Goal: Complete application form

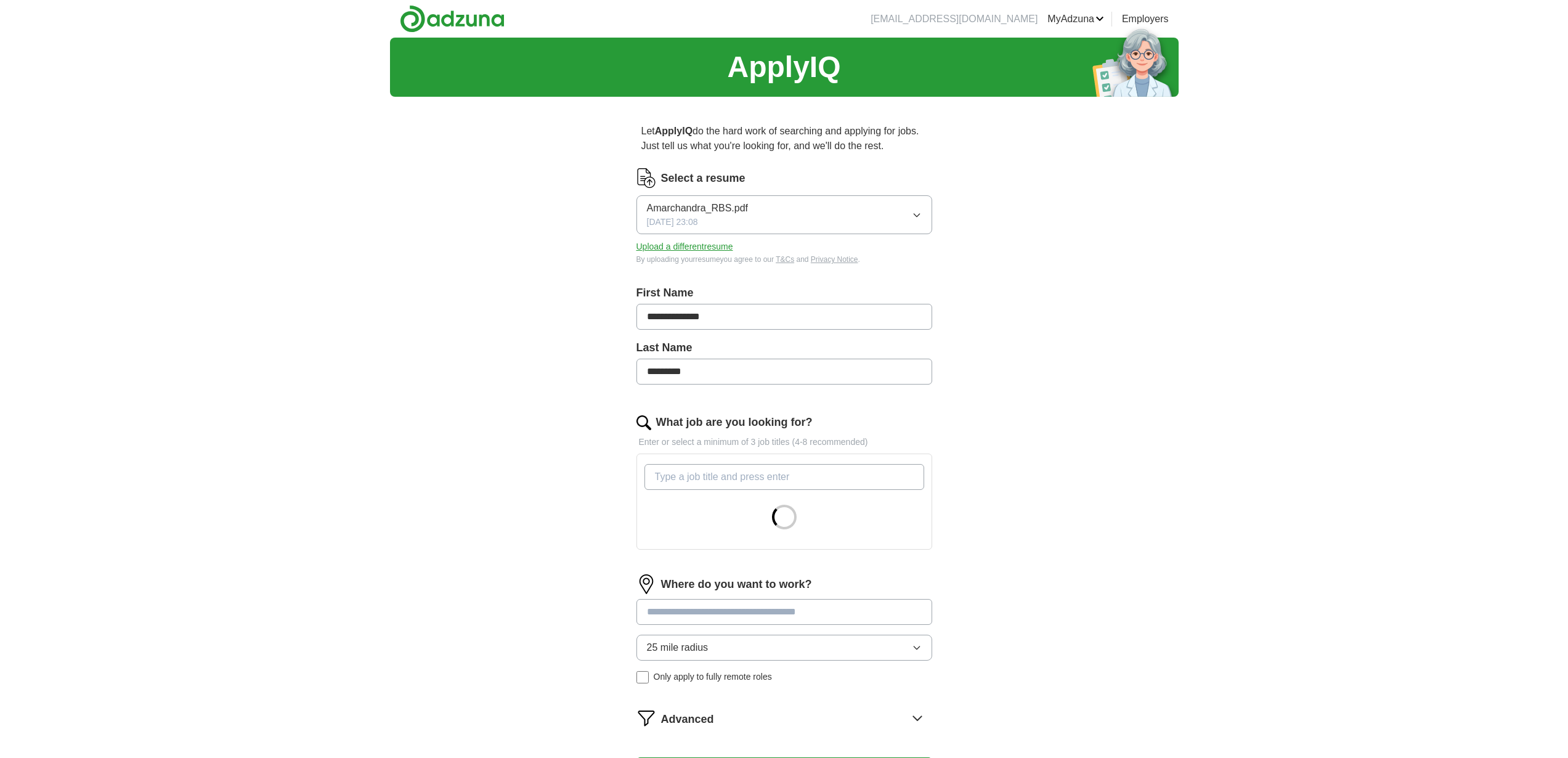
click at [738, 476] on input "What job are you looking for?" at bounding box center [784, 477] width 280 height 26
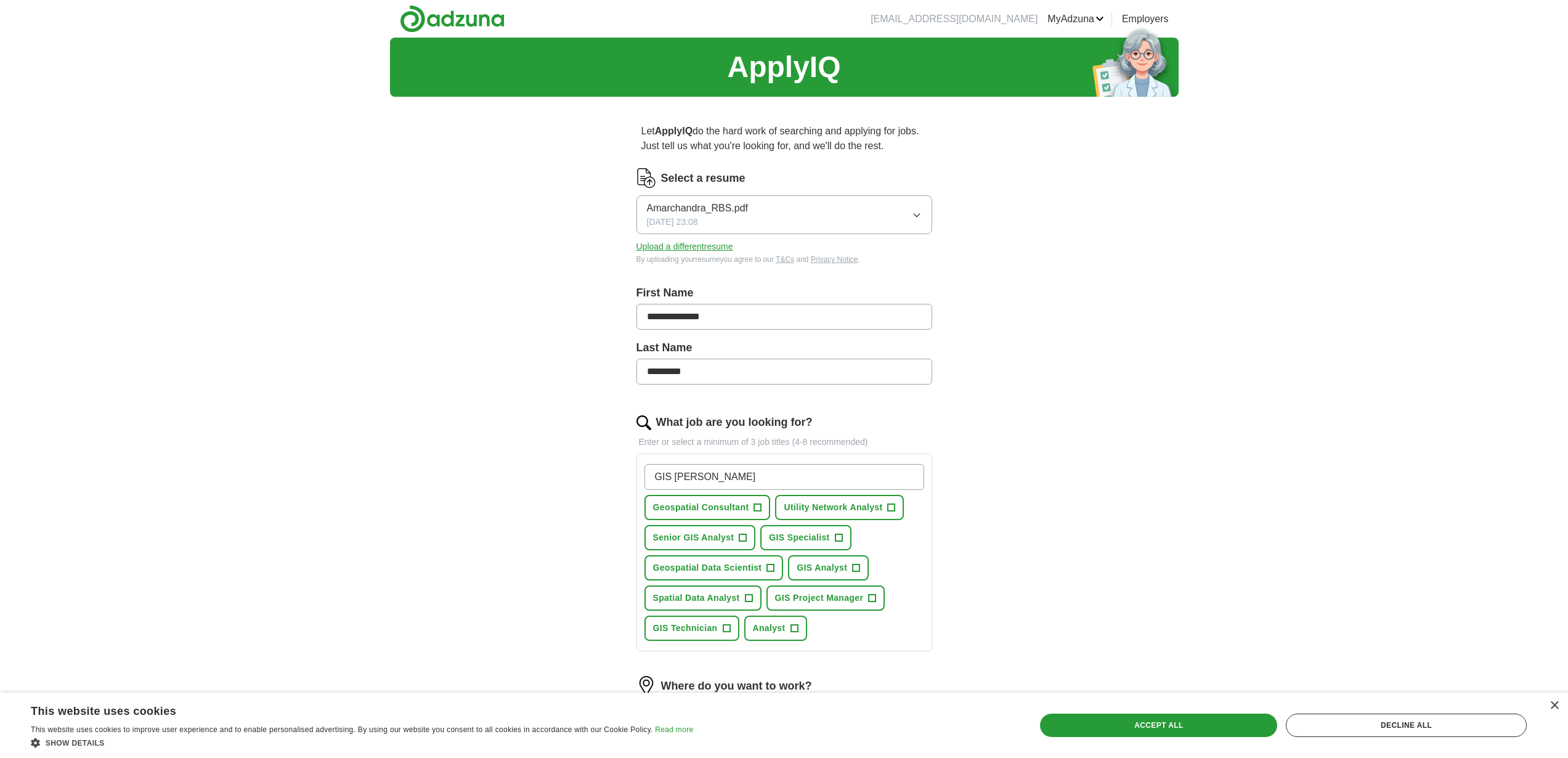
type input "GIS [PERSON_NAME]"
click at [759, 507] on span "+" at bounding box center [758, 507] width 7 height 10
click at [885, 508] on button "Utility Network Analyst +" at bounding box center [839, 507] width 129 height 25
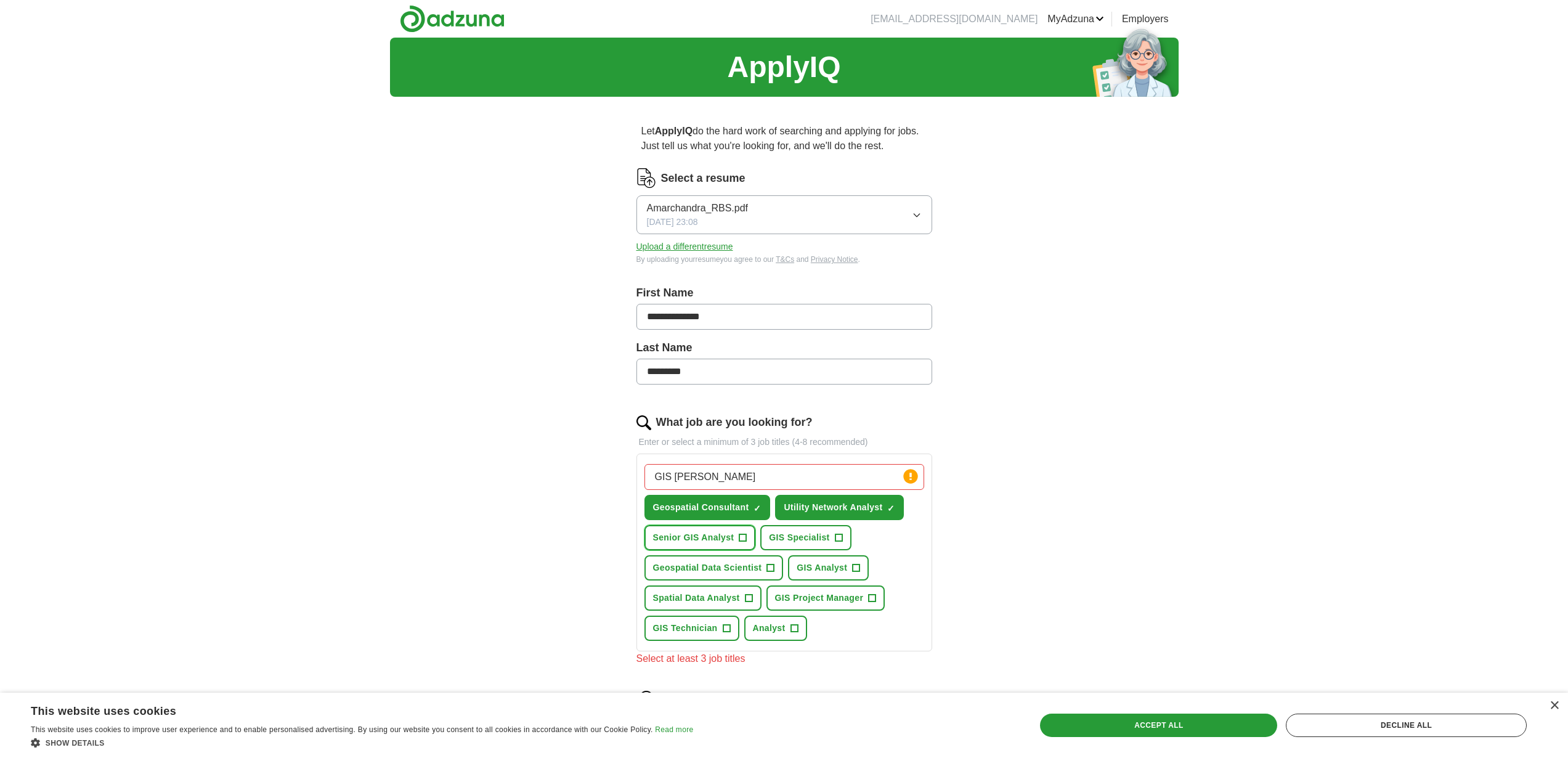
click at [731, 535] on span "Senior GIS Analyst" at bounding box center [693, 537] width 81 height 13
click at [822, 543] on span "GIS Specialist" at bounding box center [799, 537] width 61 height 13
click at [724, 557] on button "Geospatial Data Scientist +" at bounding box center [713, 567] width 139 height 25
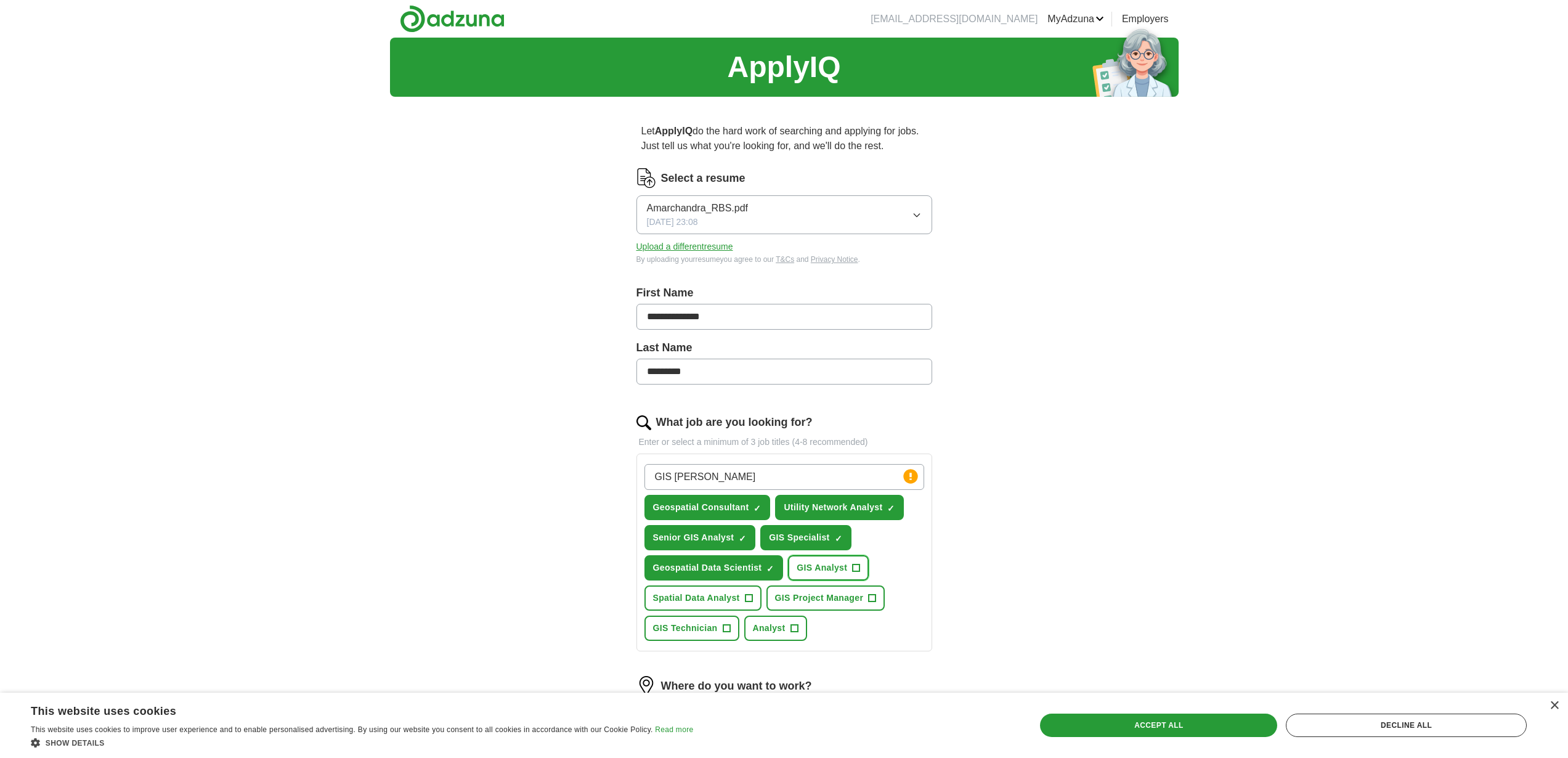
click at [812, 562] on span "GIS Analyst" at bounding box center [822, 567] width 51 height 13
click at [723, 598] on span "Spatial Data Analyst" at bounding box center [696, 598] width 87 height 13
click at [830, 606] on button "GIS Project Manager +" at bounding box center [825, 598] width 119 height 25
click at [767, 627] on span "Analyst" at bounding box center [769, 628] width 33 height 13
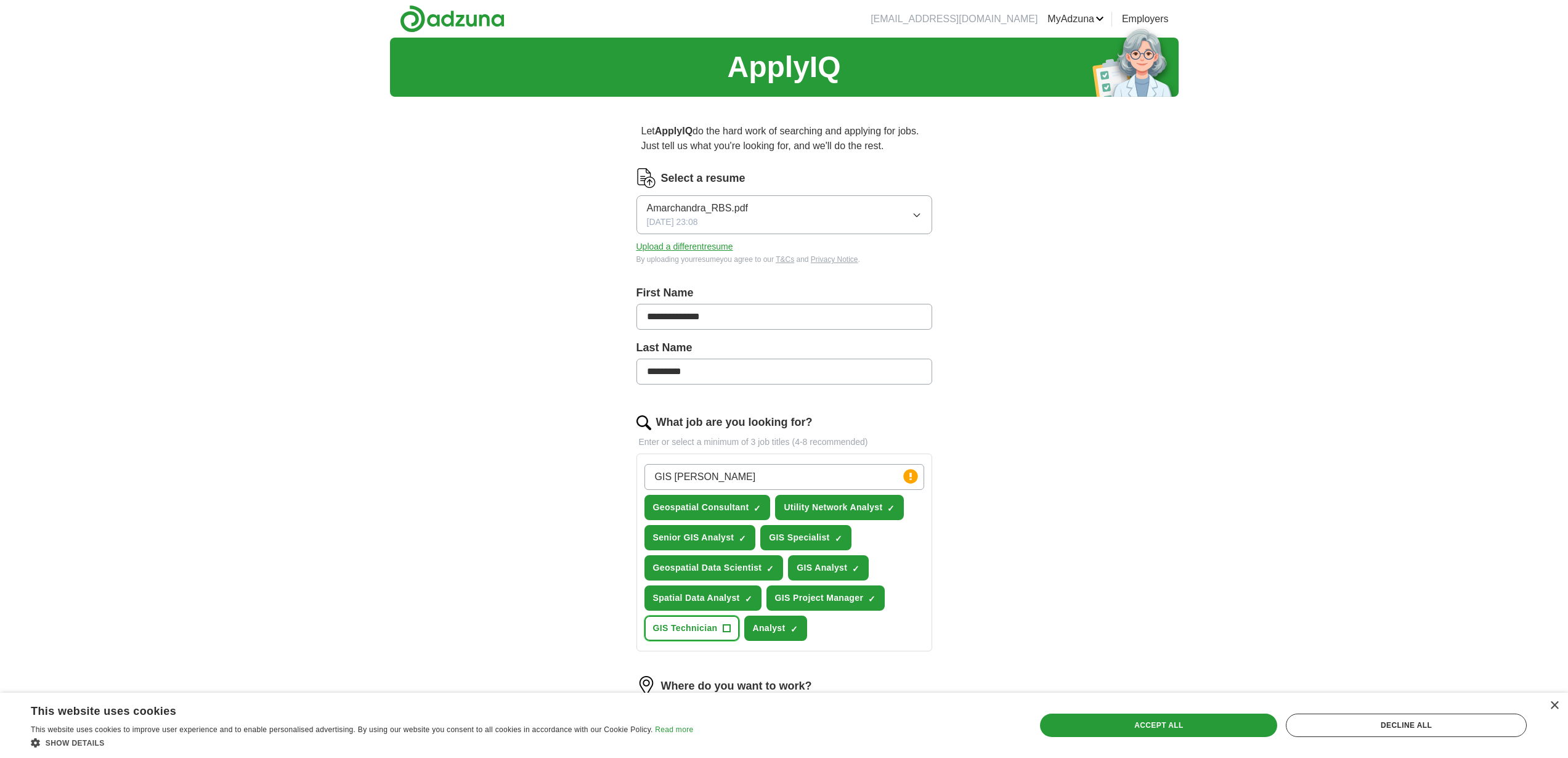
click at [723, 625] on span "+" at bounding box center [726, 629] width 7 height 10
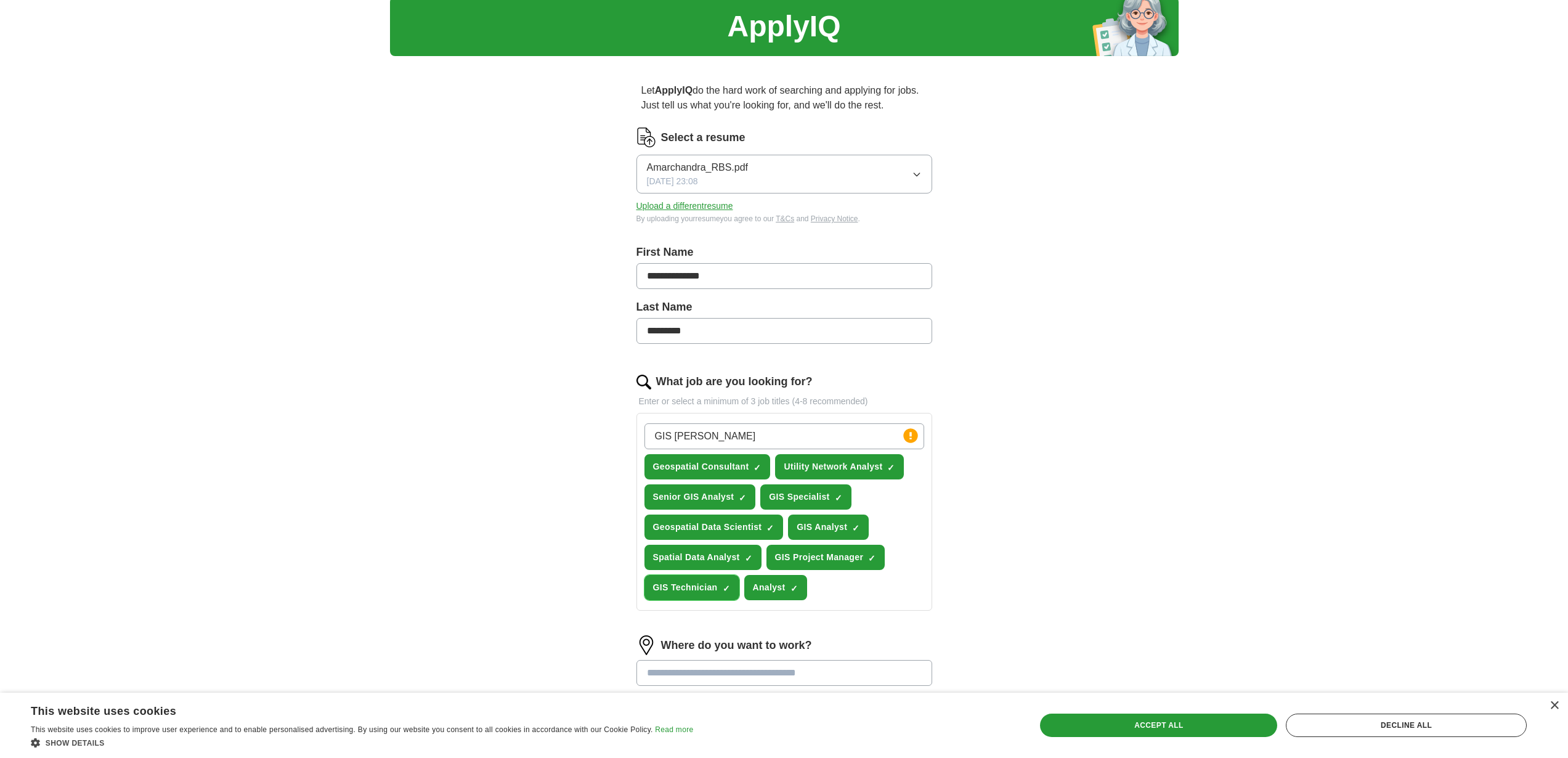
scroll to position [54, 0]
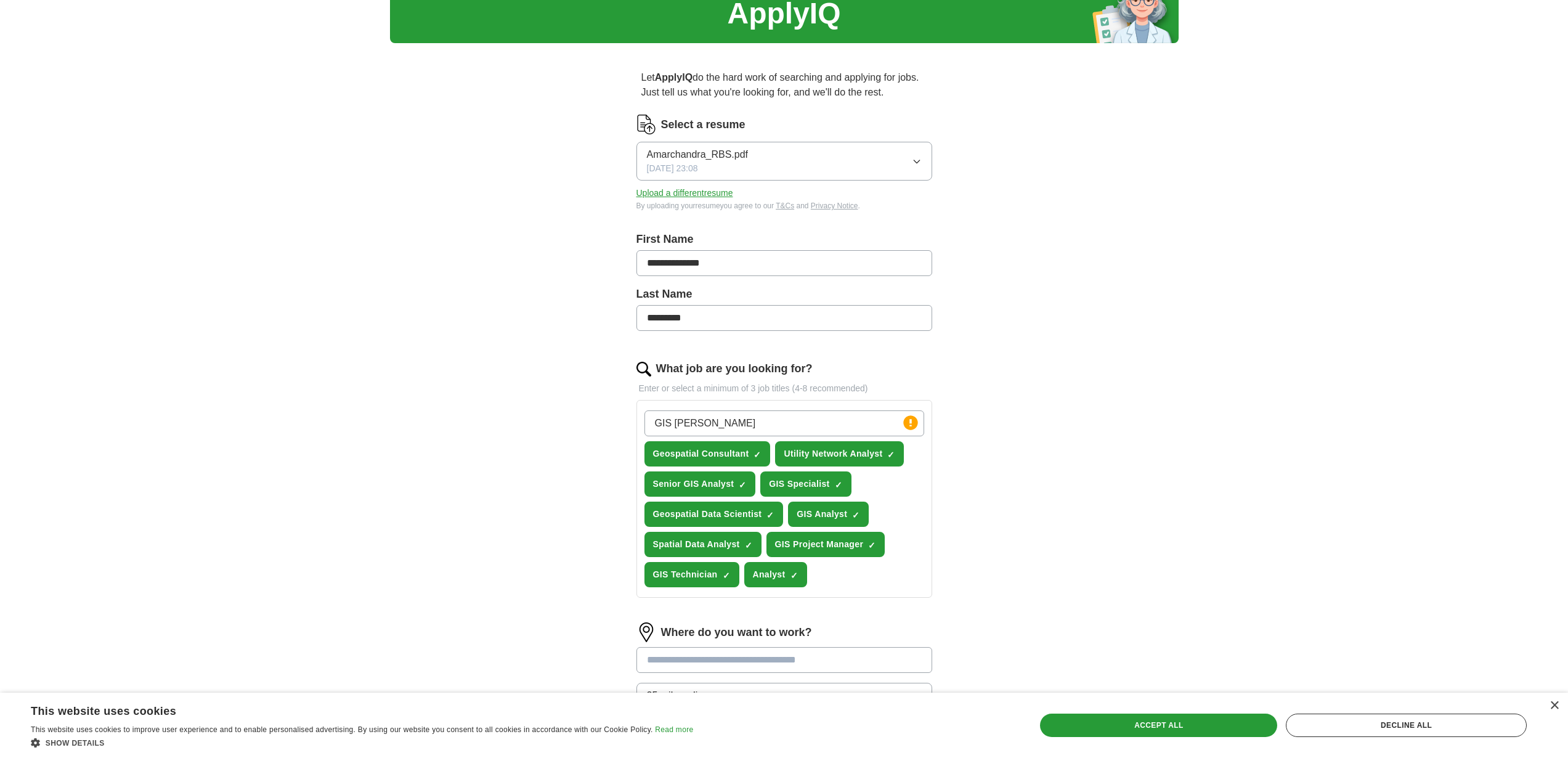
drag, startPoint x: 741, startPoint y: 424, endPoint x: 615, endPoint y: 415, distance: 126.3
click at [615, 415] on div "**********" at bounding box center [784, 459] width 394 height 811
type input "GIs developer"
click at [1072, 481] on div "**********" at bounding box center [784, 424] width 788 height 881
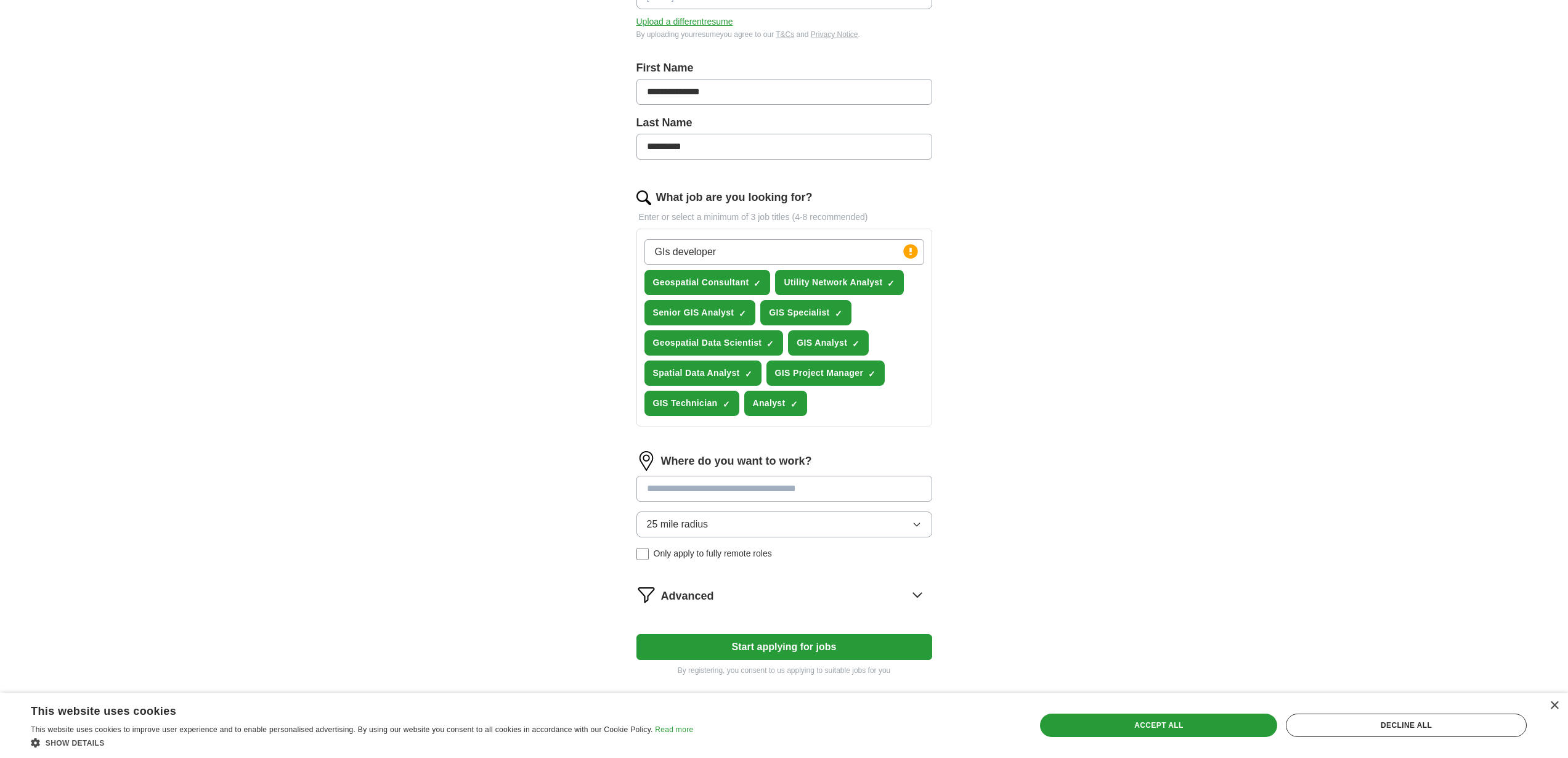
scroll to position [285, 0]
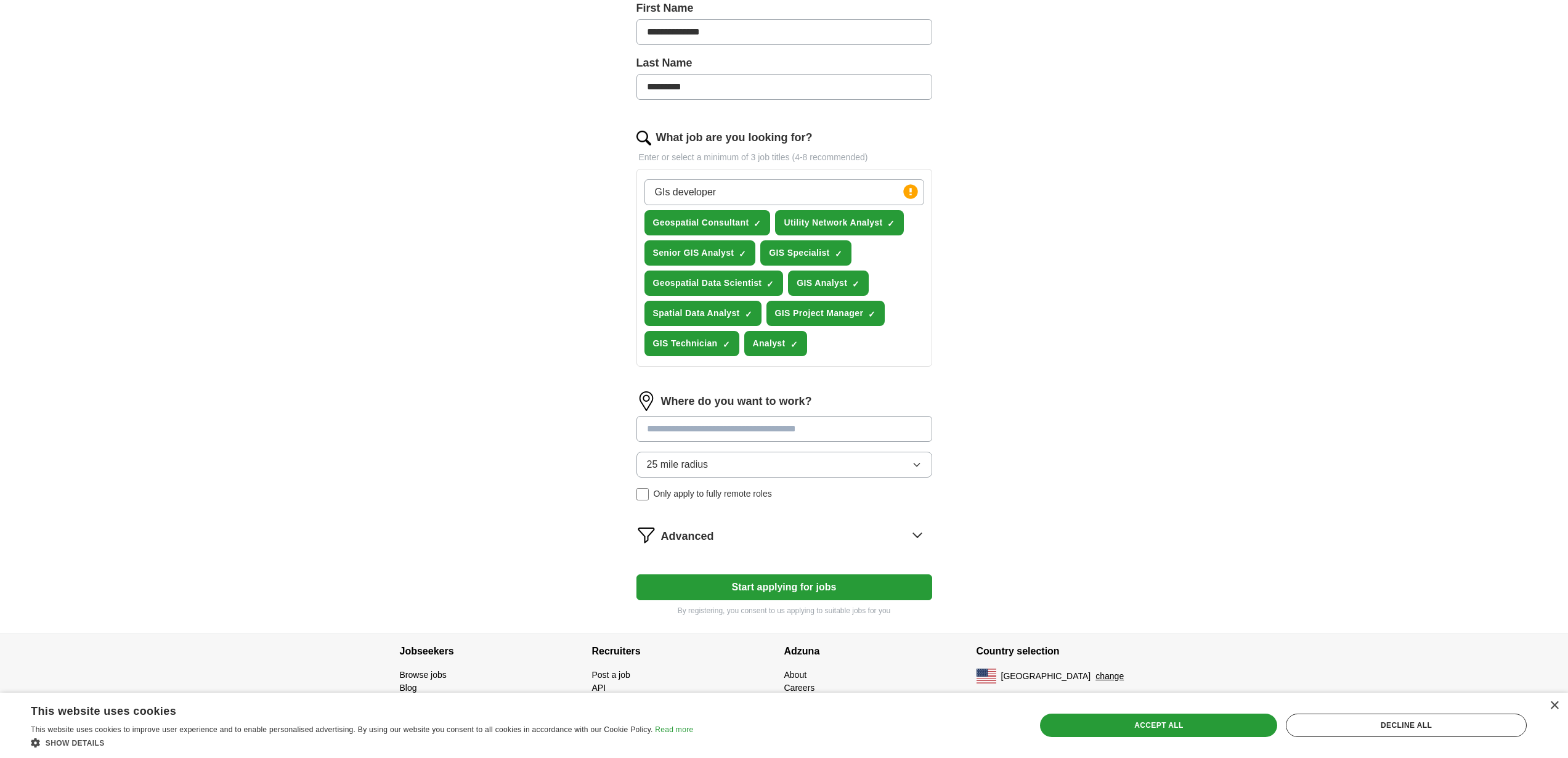
click at [734, 420] on input at bounding box center [784, 429] width 296 height 26
click at [793, 462] on div "Where do you want to work? 25 mile radius Only apply to fully remote roles" at bounding box center [784, 450] width 296 height 119
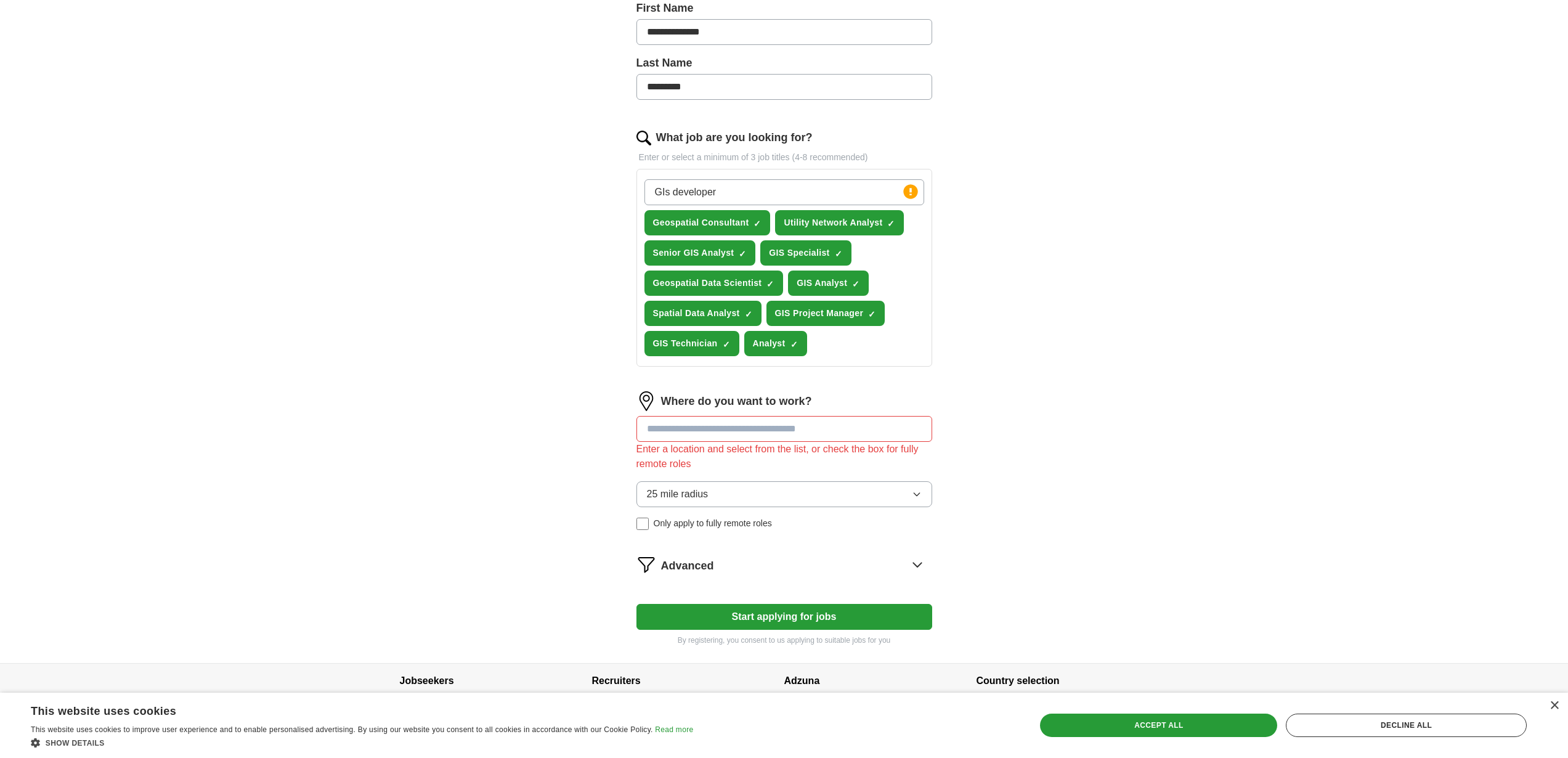
click at [699, 434] on input at bounding box center [784, 429] width 296 height 26
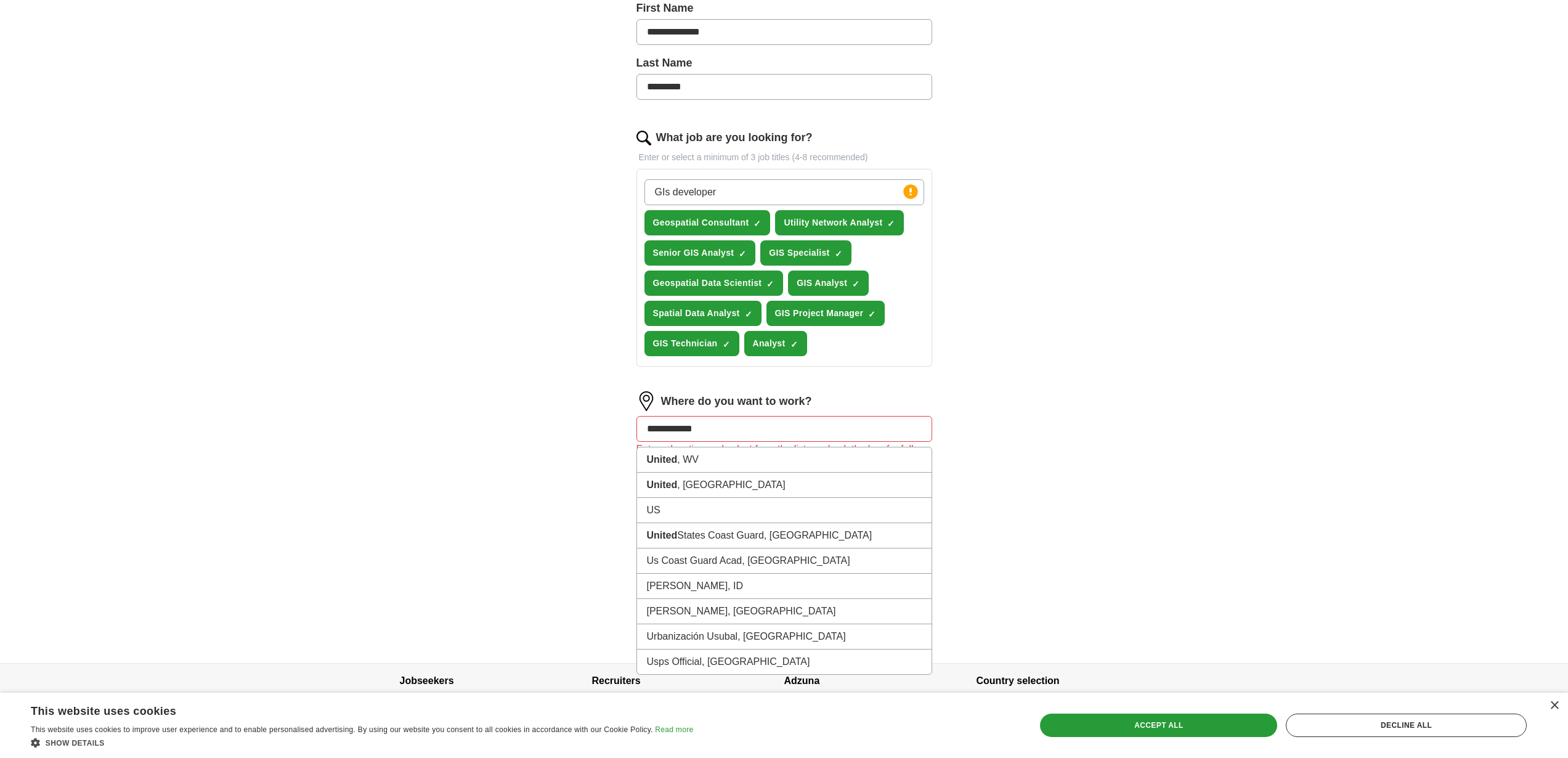
type input "**********"
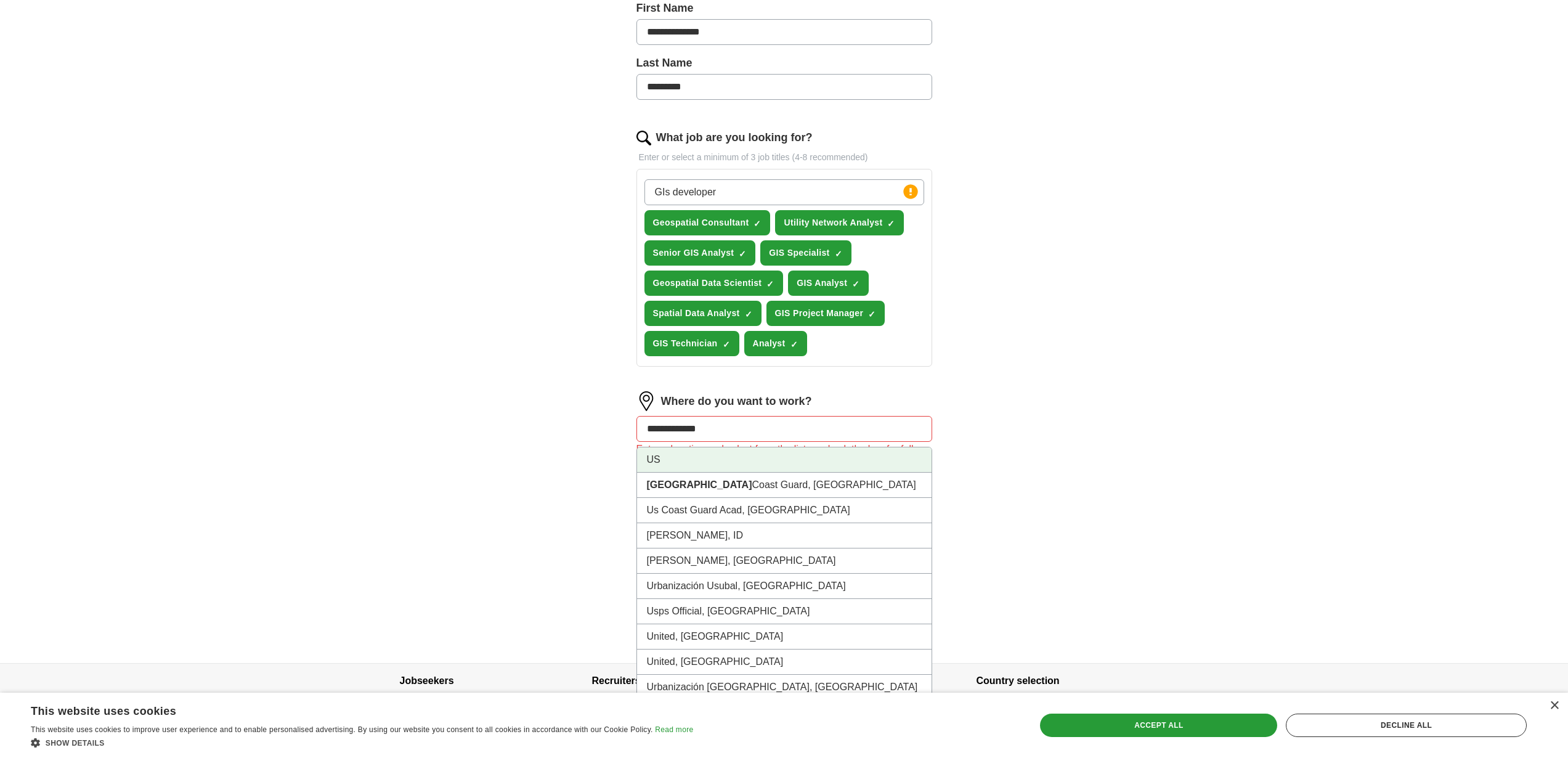
click at [749, 463] on li "US" at bounding box center [784, 460] width 295 height 25
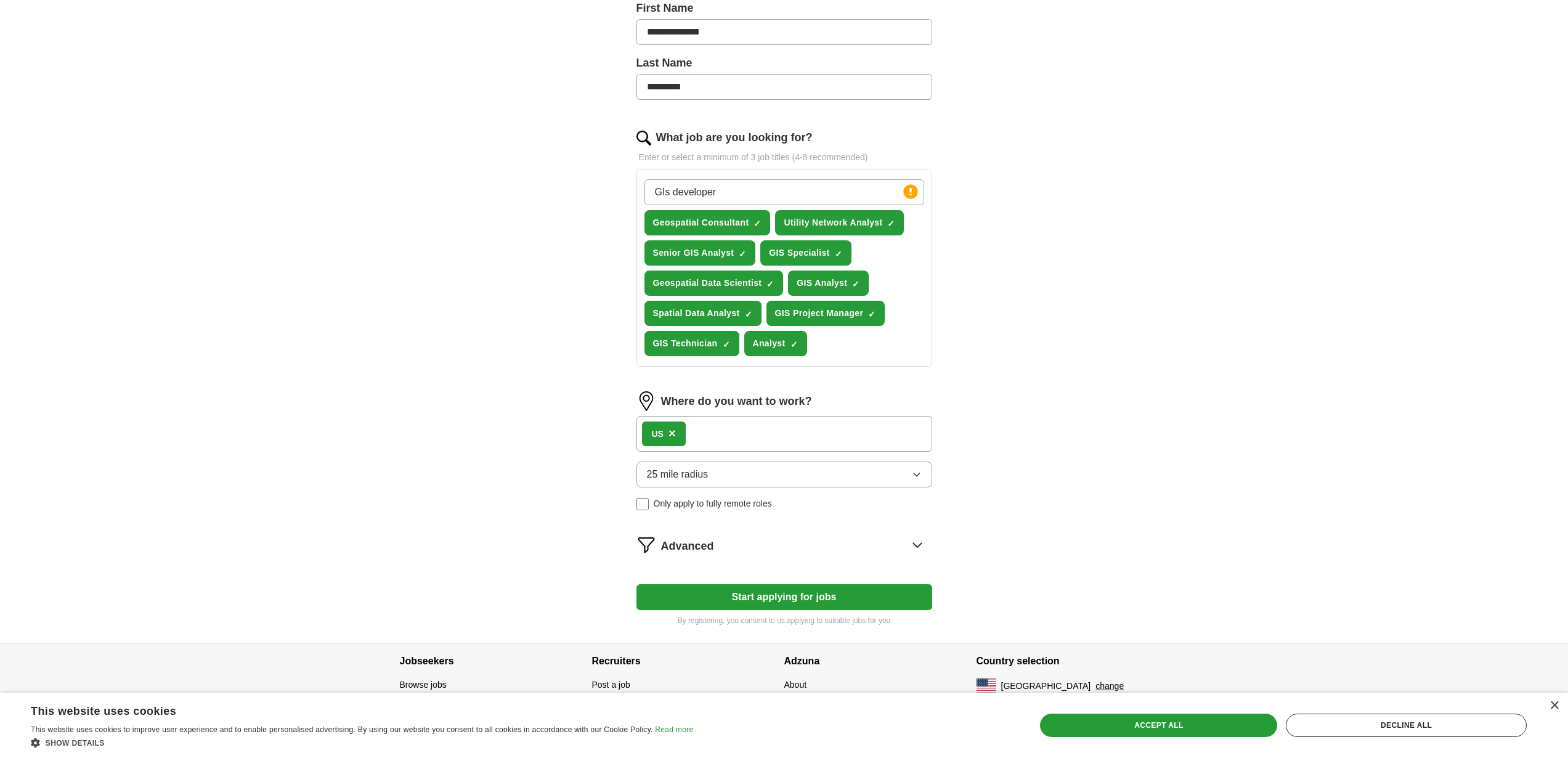
click at [738, 590] on button "Start applying for jobs" at bounding box center [784, 597] width 296 height 26
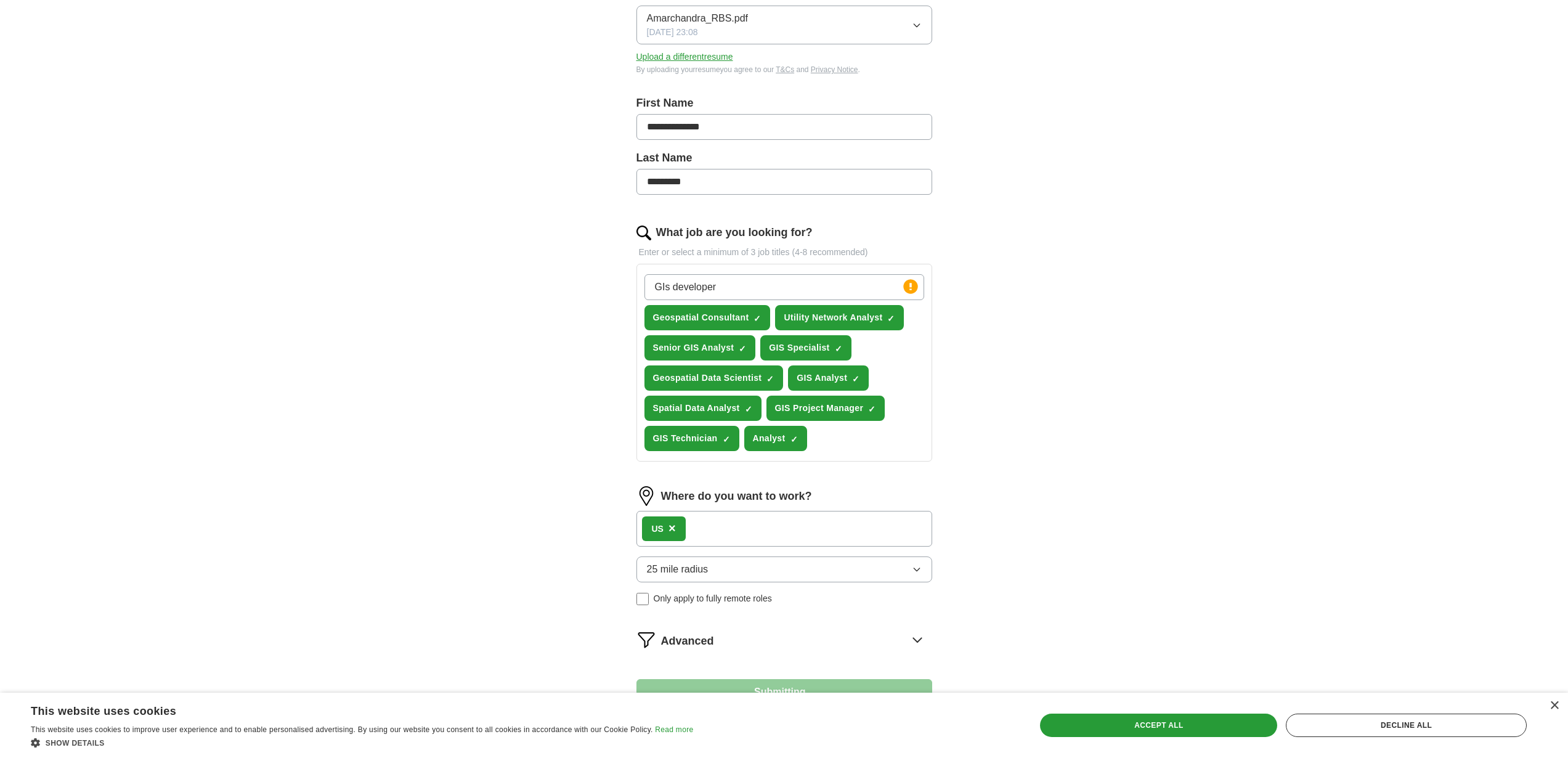
select select "**"
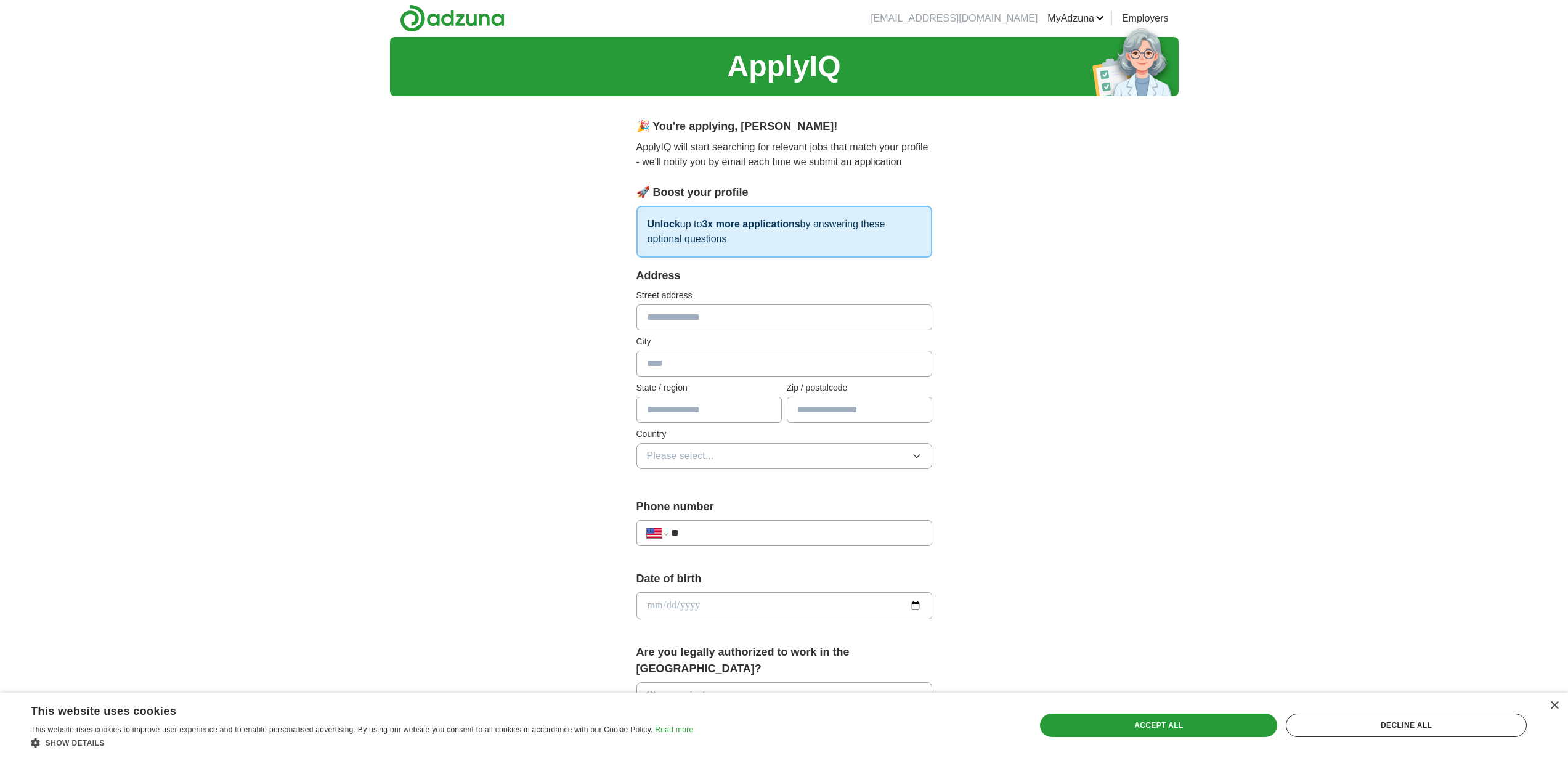
scroll to position [0, 0]
click at [705, 317] on input "text" at bounding box center [784, 318] width 296 height 26
type input "**********"
type input "*****"
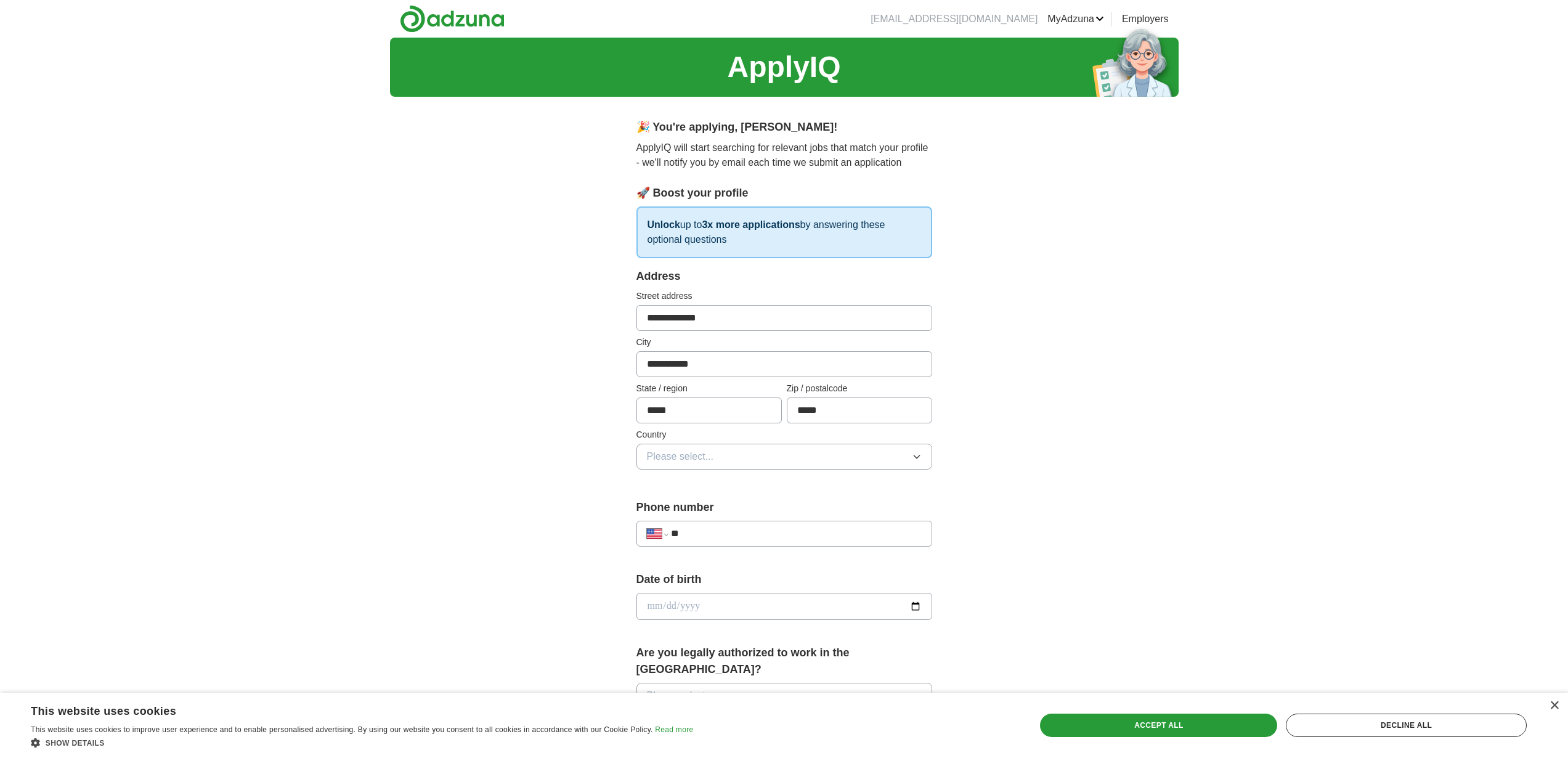
type input "*****"
click at [707, 448] on button "Please select..." at bounding box center [784, 457] width 296 height 26
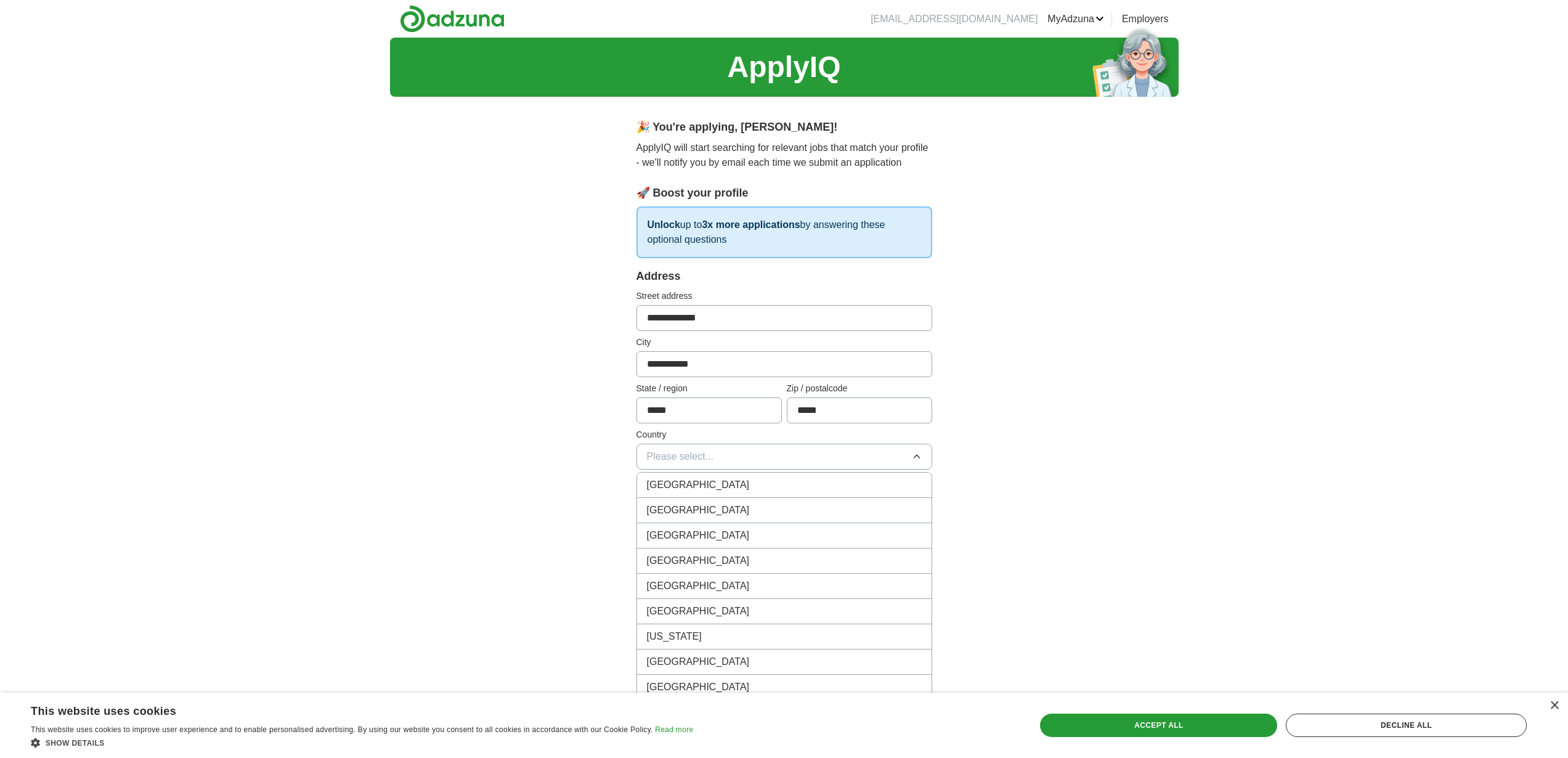
click at [700, 512] on span "[GEOGRAPHIC_DATA]" at bounding box center [698, 510] width 103 height 15
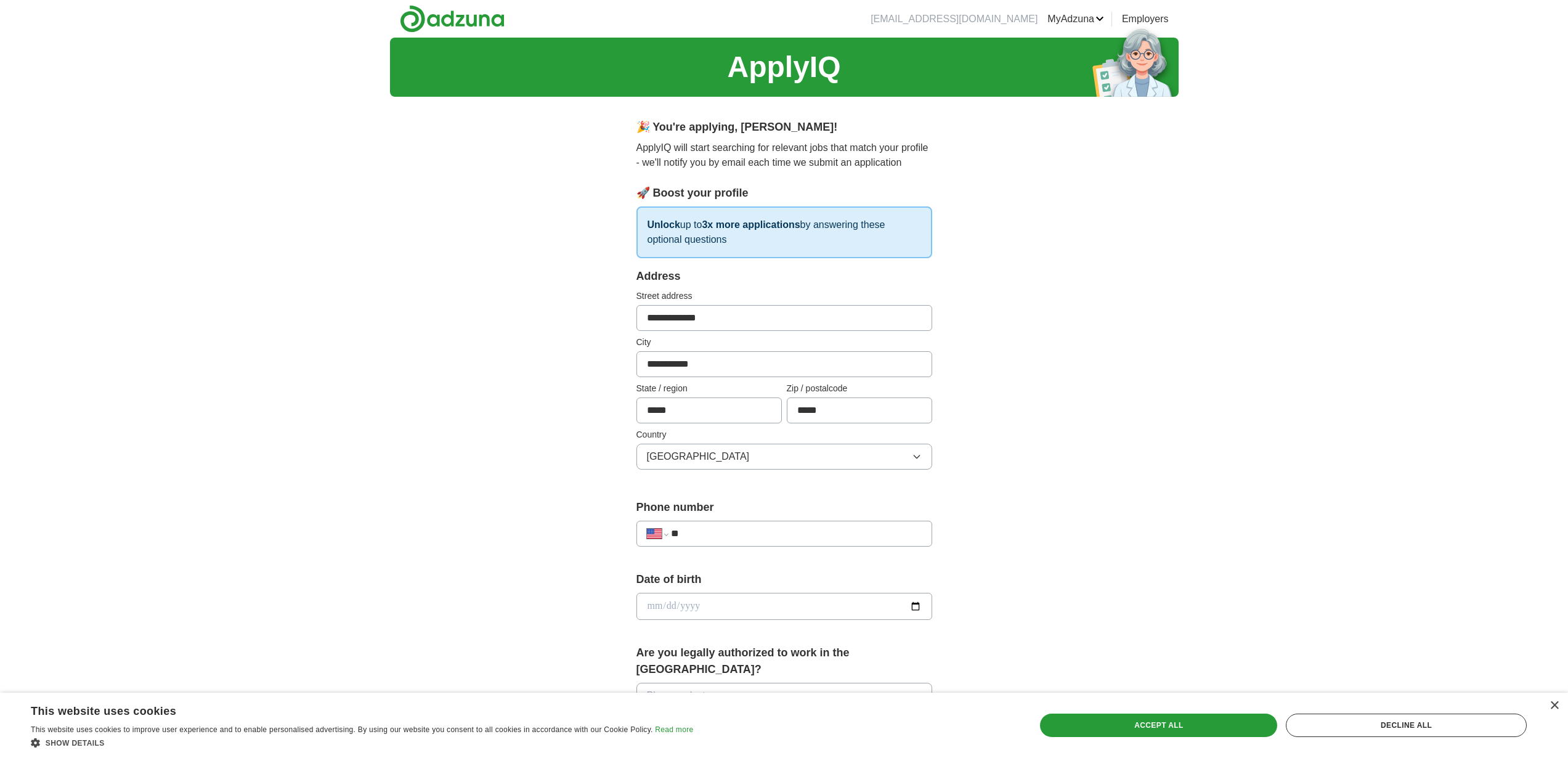
click at [710, 540] on input "**" at bounding box center [796, 533] width 250 height 15
type input "**********"
click at [748, 611] on input "date" at bounding box center [784, 606] width 296 height 27
click at [914, 610] on input "date" at bounding box center [784, 606] width 296 height 27
type input "**********"
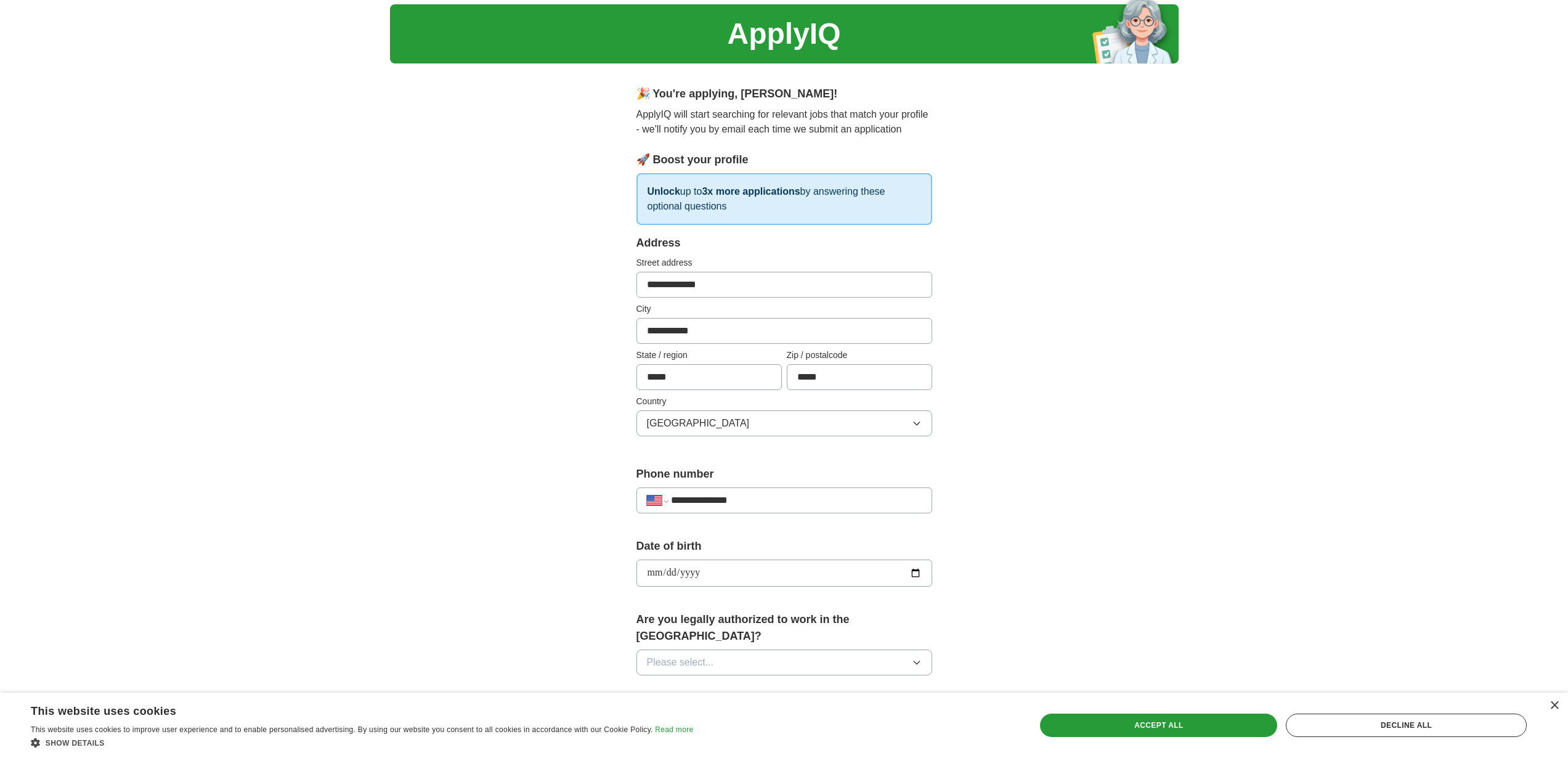
scroll to position [35, 0]
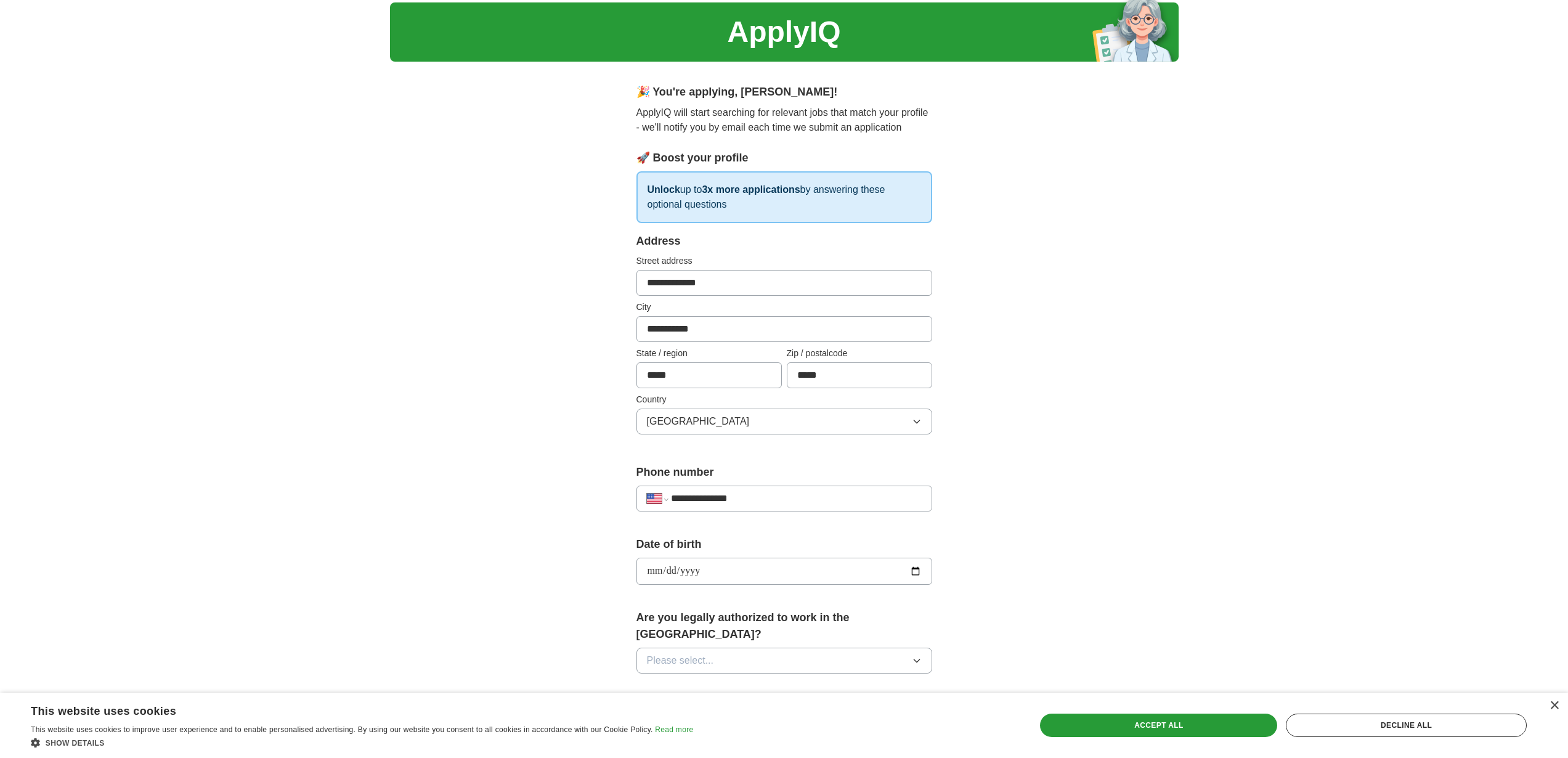
click at [701, 653] on span "Please select..." at bounding box center [680, 660] width 67 height 15
click at [691, 676] on li "Yes" at bounding box center [784, 689] width 295 height 25
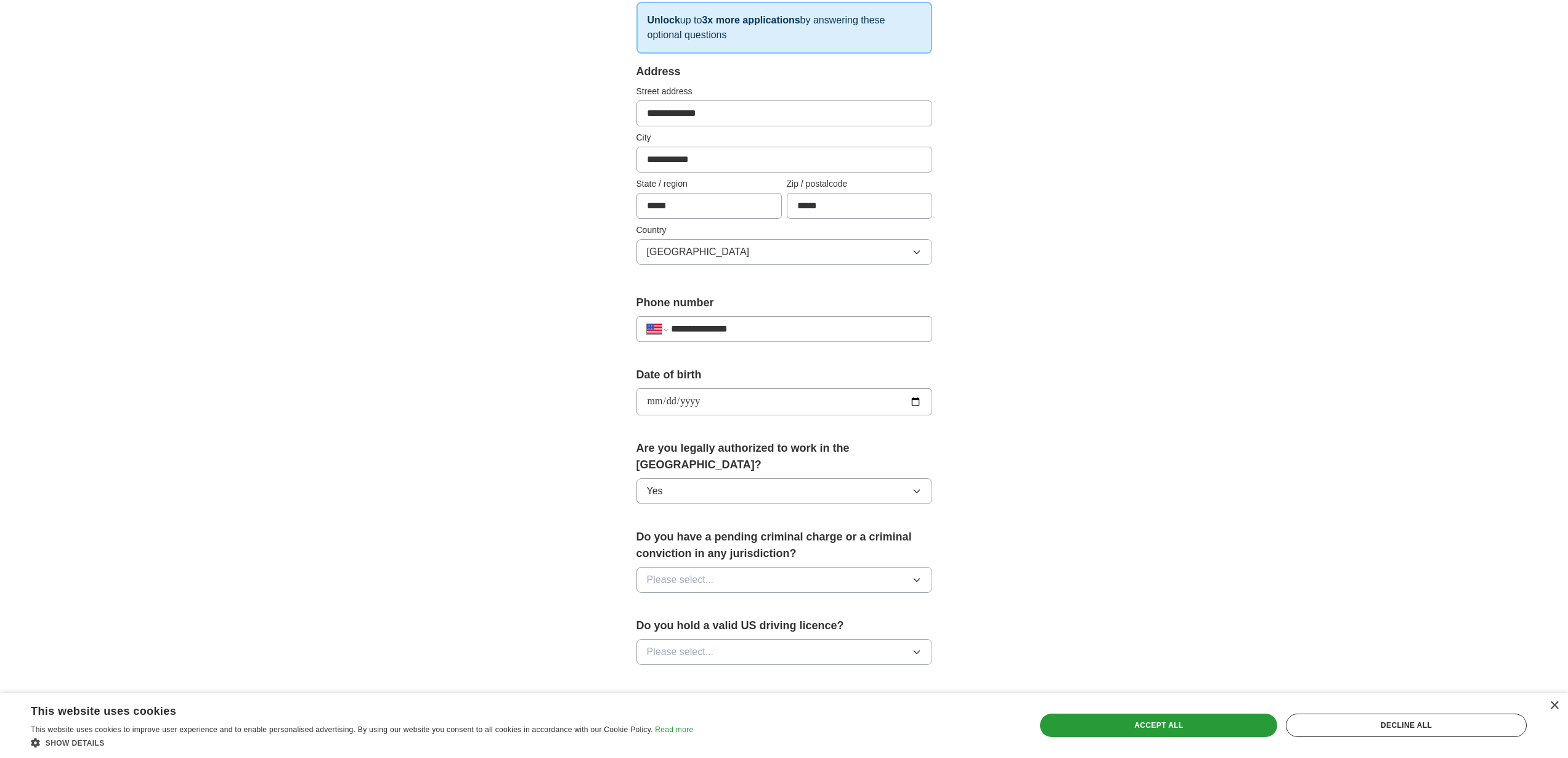
scroll to position [262, 0]
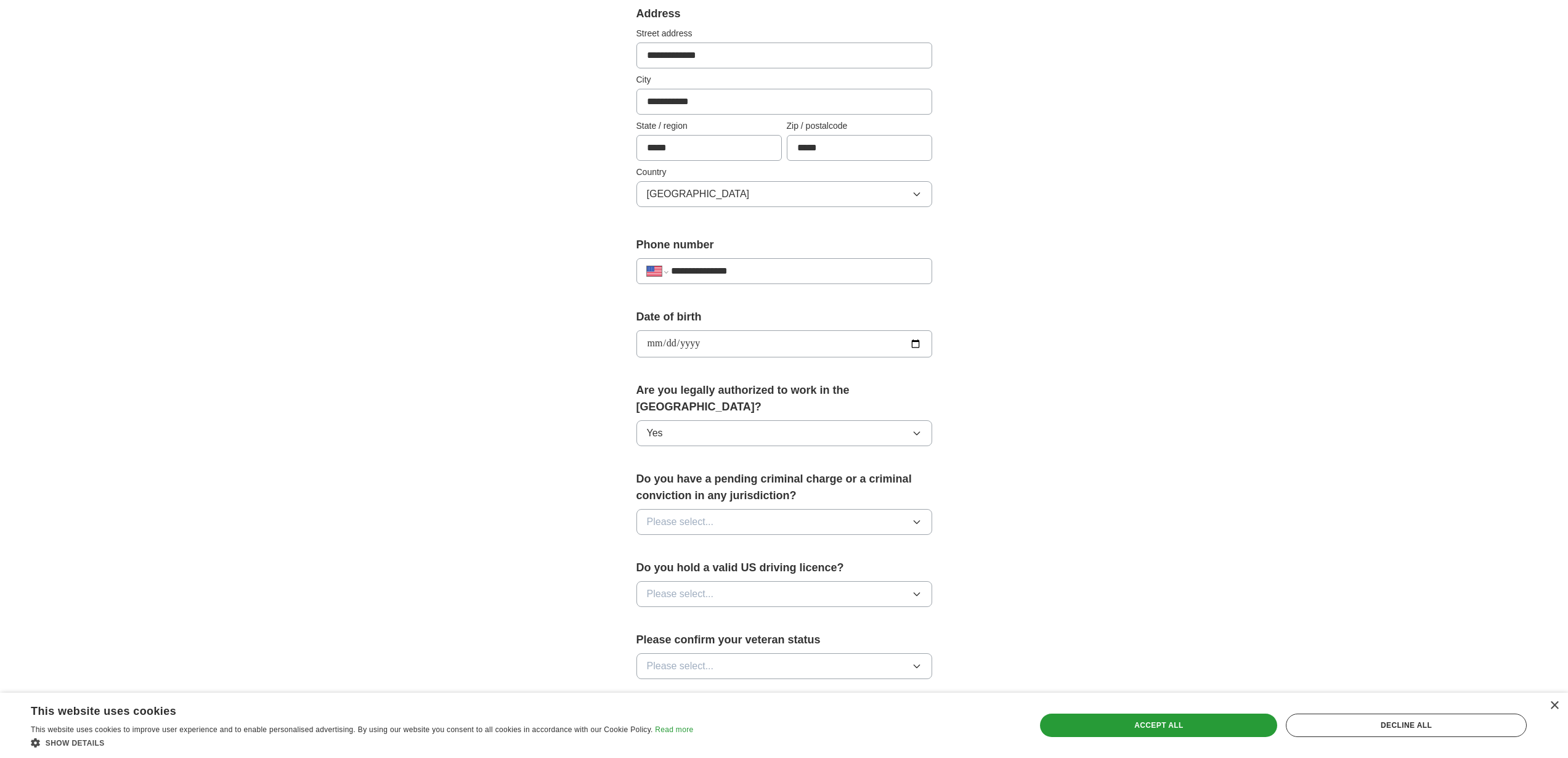
click at [710, 514] on span "Please select..." at bounding box center [680, 522] width 67 height 15
drag, startPoint x: 688, startPoint y: 557, endPoint x: 697, endPoint y: 564, distance: 11.4
click at [688, 568] on div "No" at bounding box center [784, 575] width 275 height 15
click at [714, 581] on button "Please select..." at bounding box center [784, 594] width 296 height 26
click at [694, 613] on li "Yes" at bounding box center [784, 622] width 295 height 25
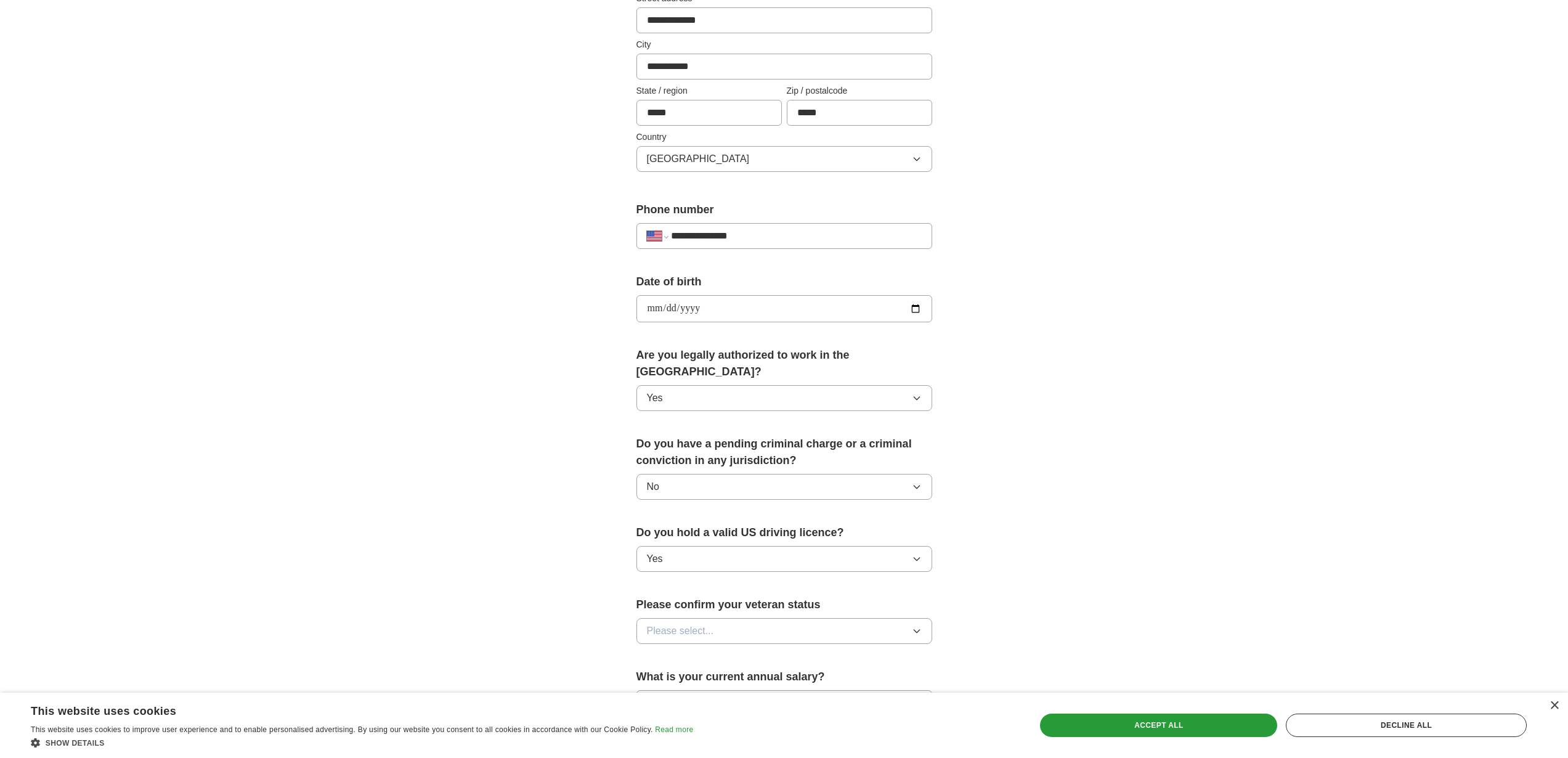
scroll to position [299, 0]
click at [699, 622] on span "Please select..." at bounding box center [680, 629] width 67 height 15
click at [689, 650] on span "Not applicable" at bounding box center [678, 657] width 62 height 15
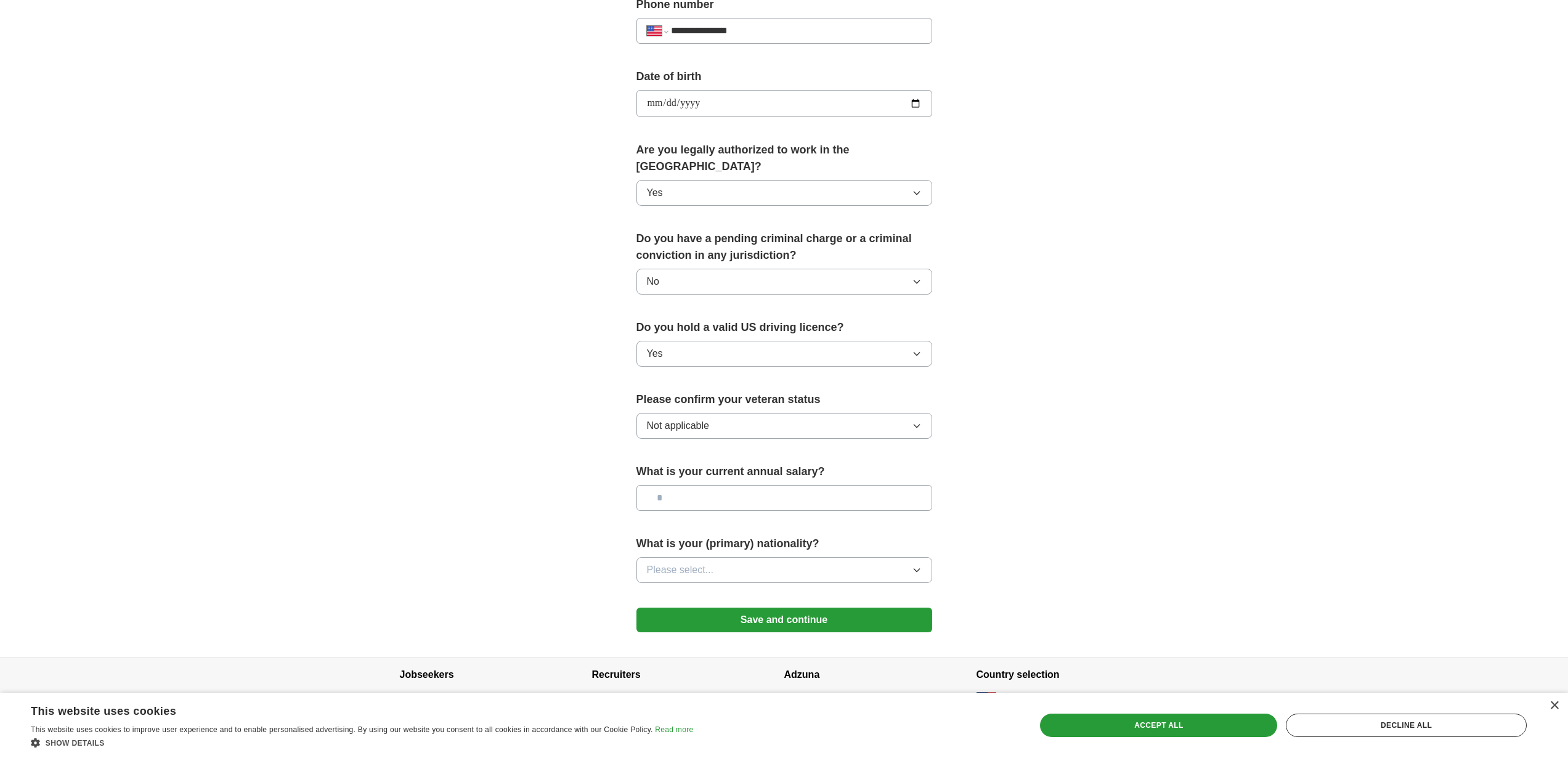
click at [697, 496] on div "What is your current annual salary?" at bounding box center [784, 492] width 296 height 58
click at [696, 485] on input "text" at bounding box center [784, 498] width 296 height 26
type input "*******"
click at [666, 535] on label "What is your (primary) nationality?" at bounding box center [784, 543] width 296 height 17
click at [666, 557] on button "Please select..." at bounding box center [784, 570] width 296 height 26
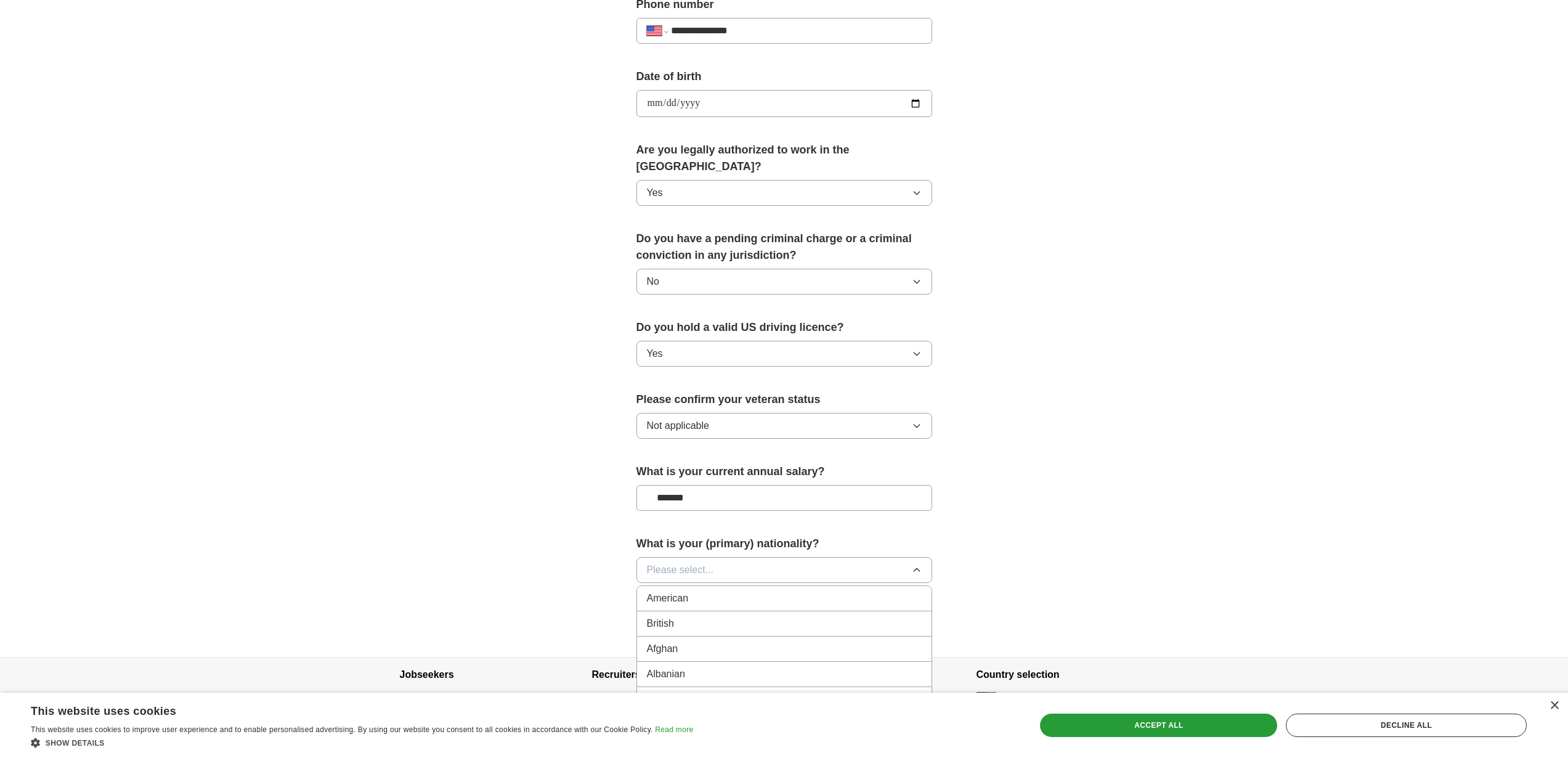
click at [636, 557] on button "Please select..." at bounding box center [784, 570] width 296 height 26
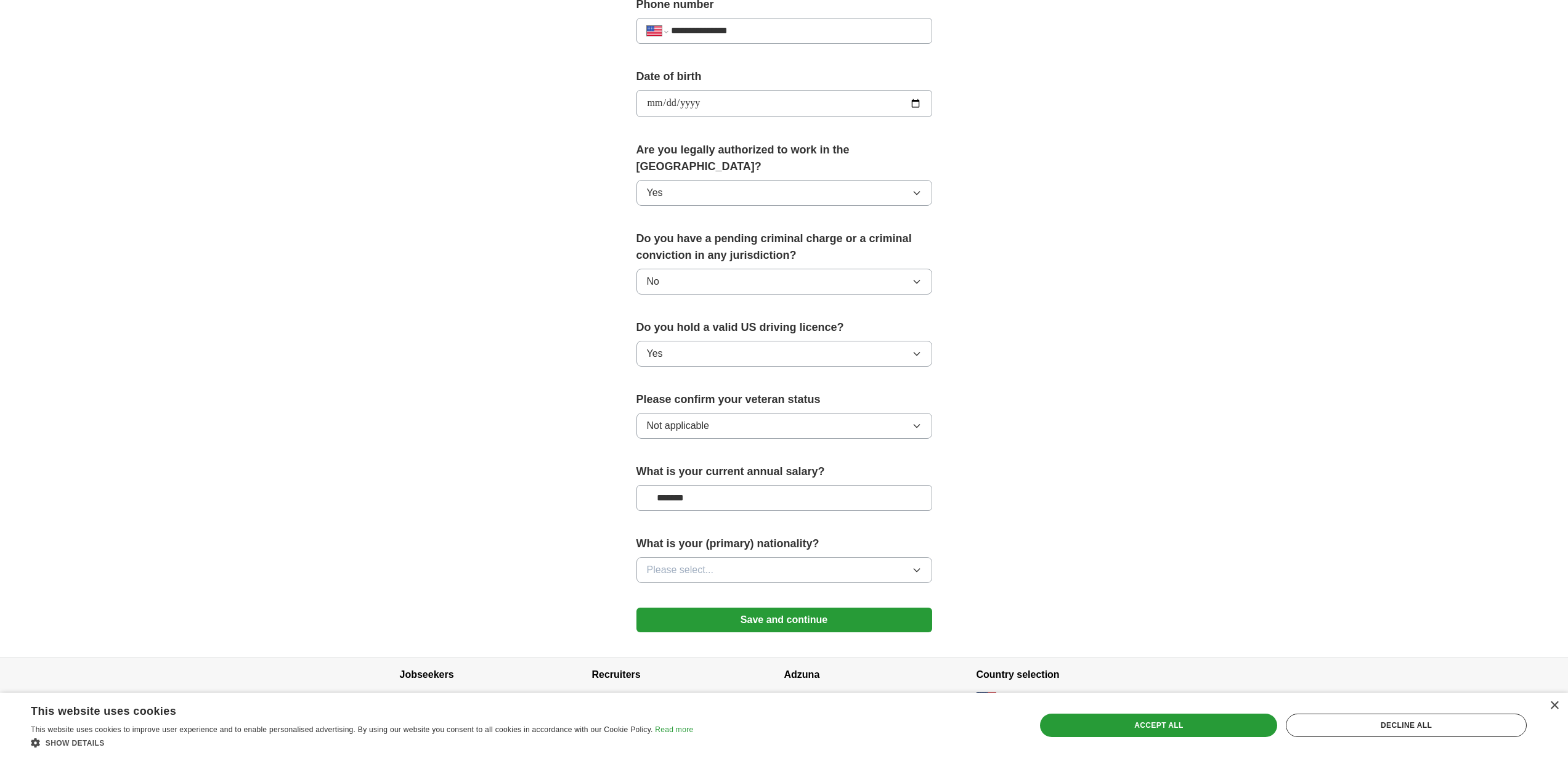
click at [666, 557] on button "Please select..." at bounding box center [784, 570] width 296 height 26
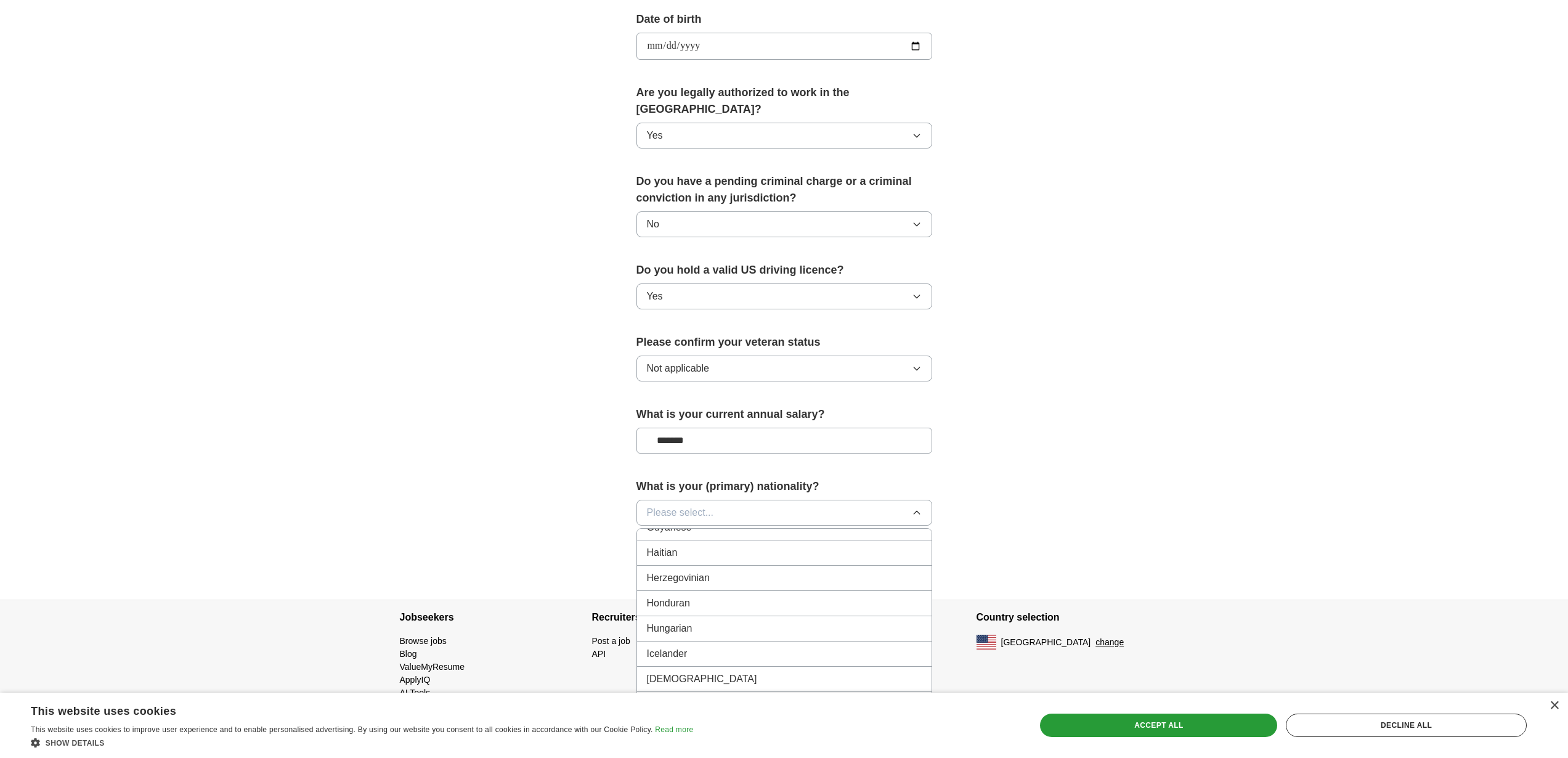
scroll to position [1885, 0]
click at [678, 668] on div "[DEMOGRAPHIC_DATA]" at bounding box center [784, 676] width 275 height 15
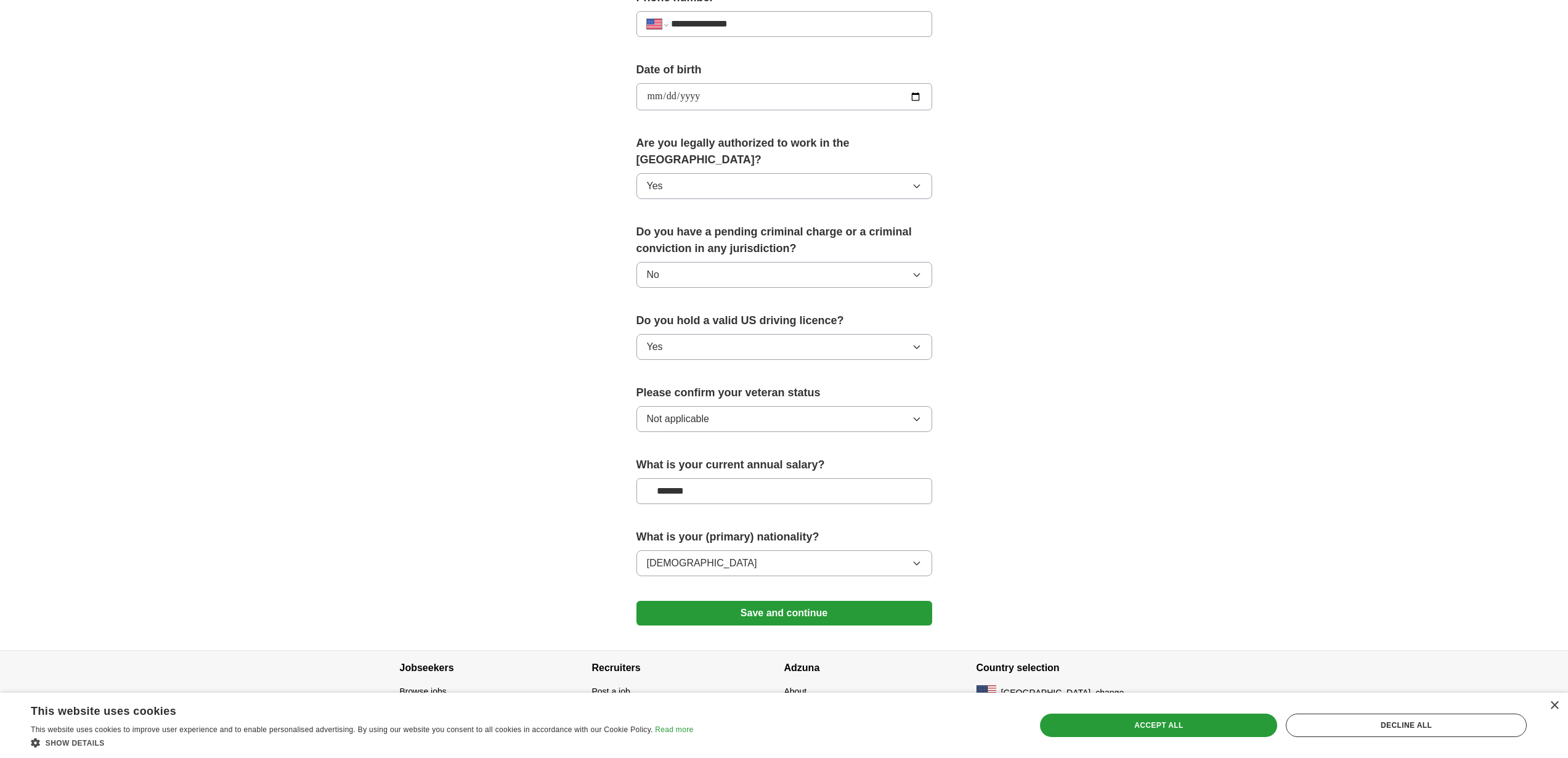
click at [691, 601] on button "Save and continue" at bounding box center [784, 613] width 296 height 25
